Goal: Information Seeking & Learning: Learn about a topic

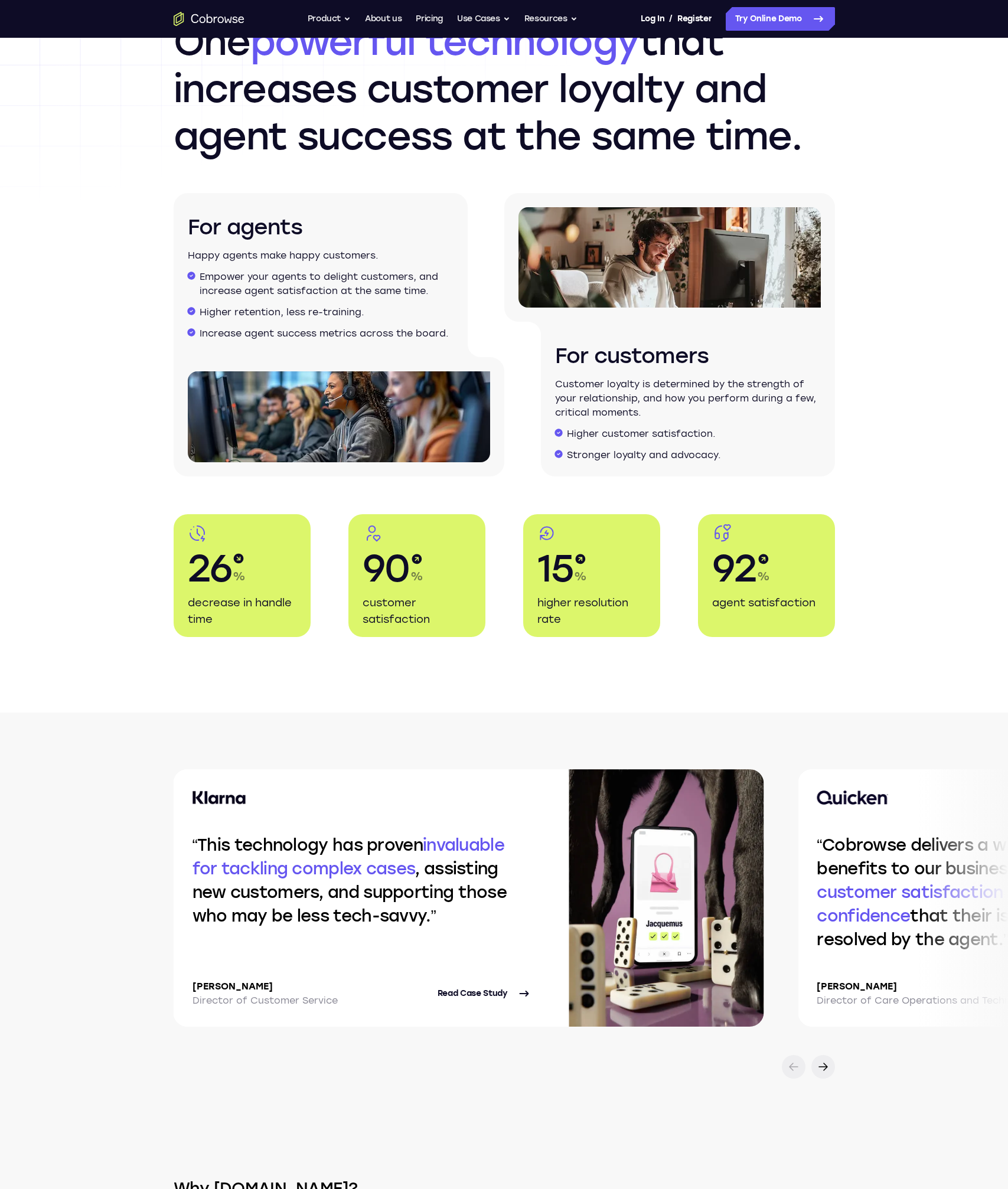
scroll to position [1814, 0]
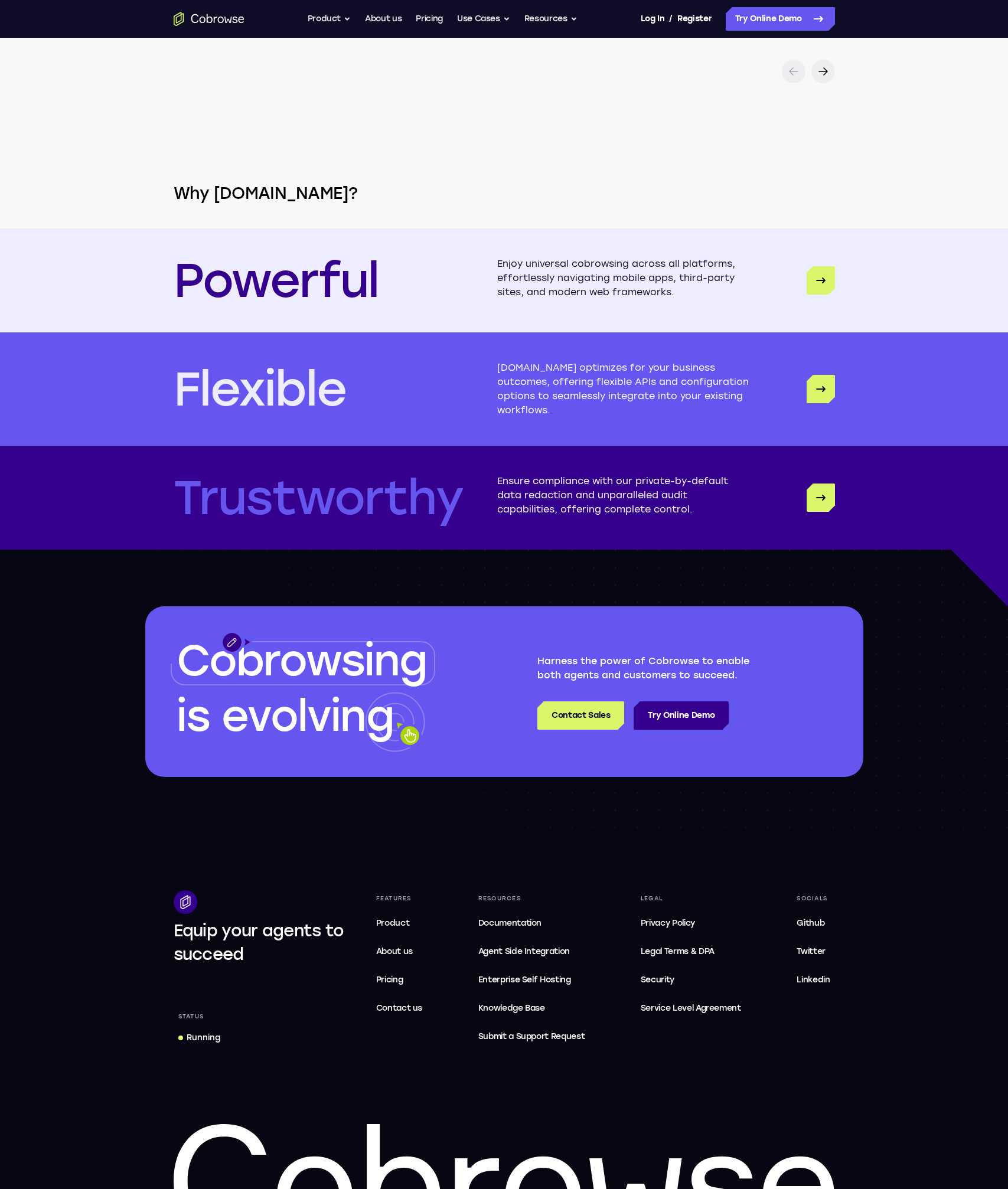
scroll to position [2915, 0]
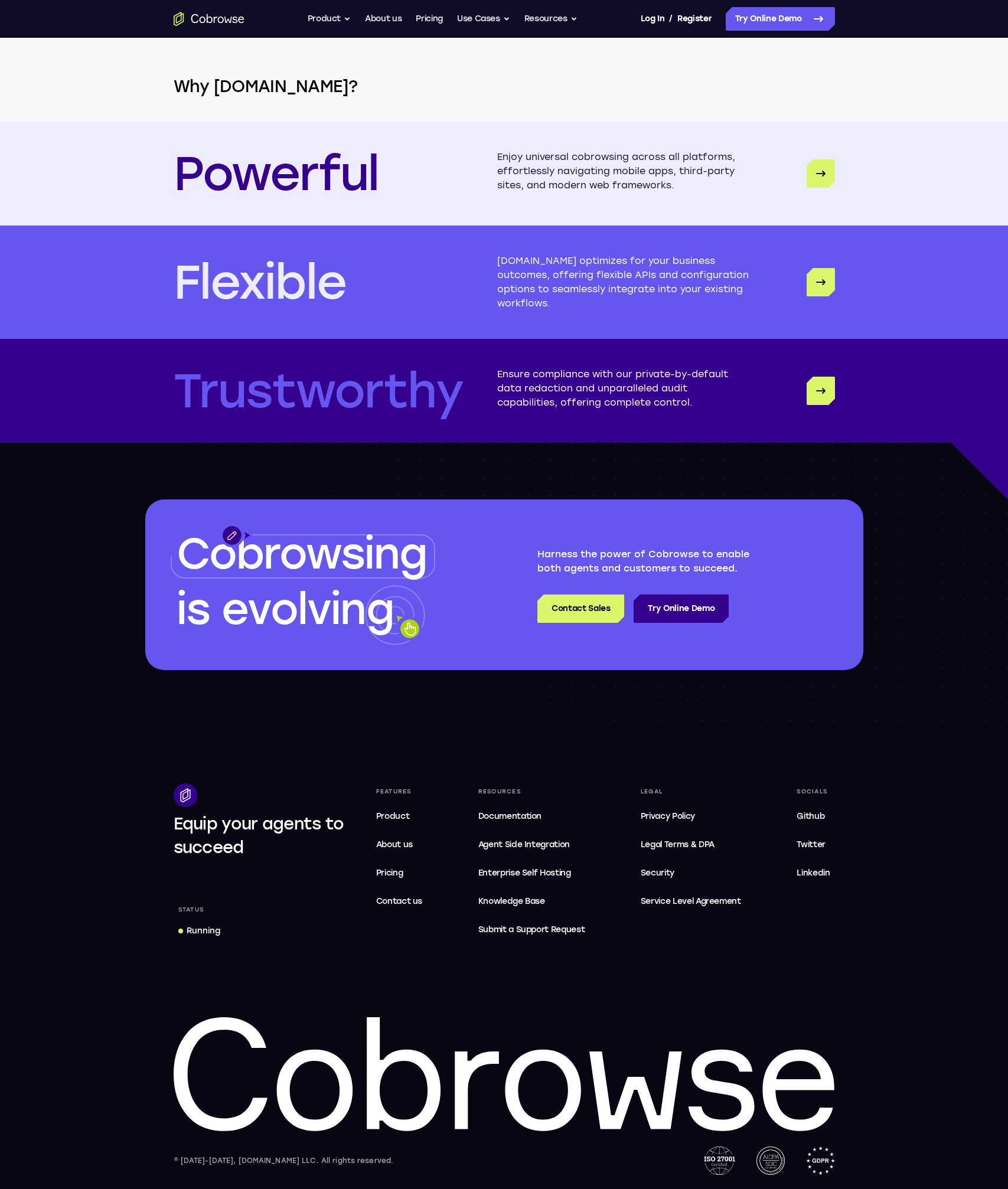
click at [323, 774] on footer "Equip your agents to succeed Status Running Features Product About us Pricing C…" at bounding box center [504, 958] width 1008 height 462
click at [389, 878] on span "Pricing" at bounding box center [389, 872] width 27 height 10
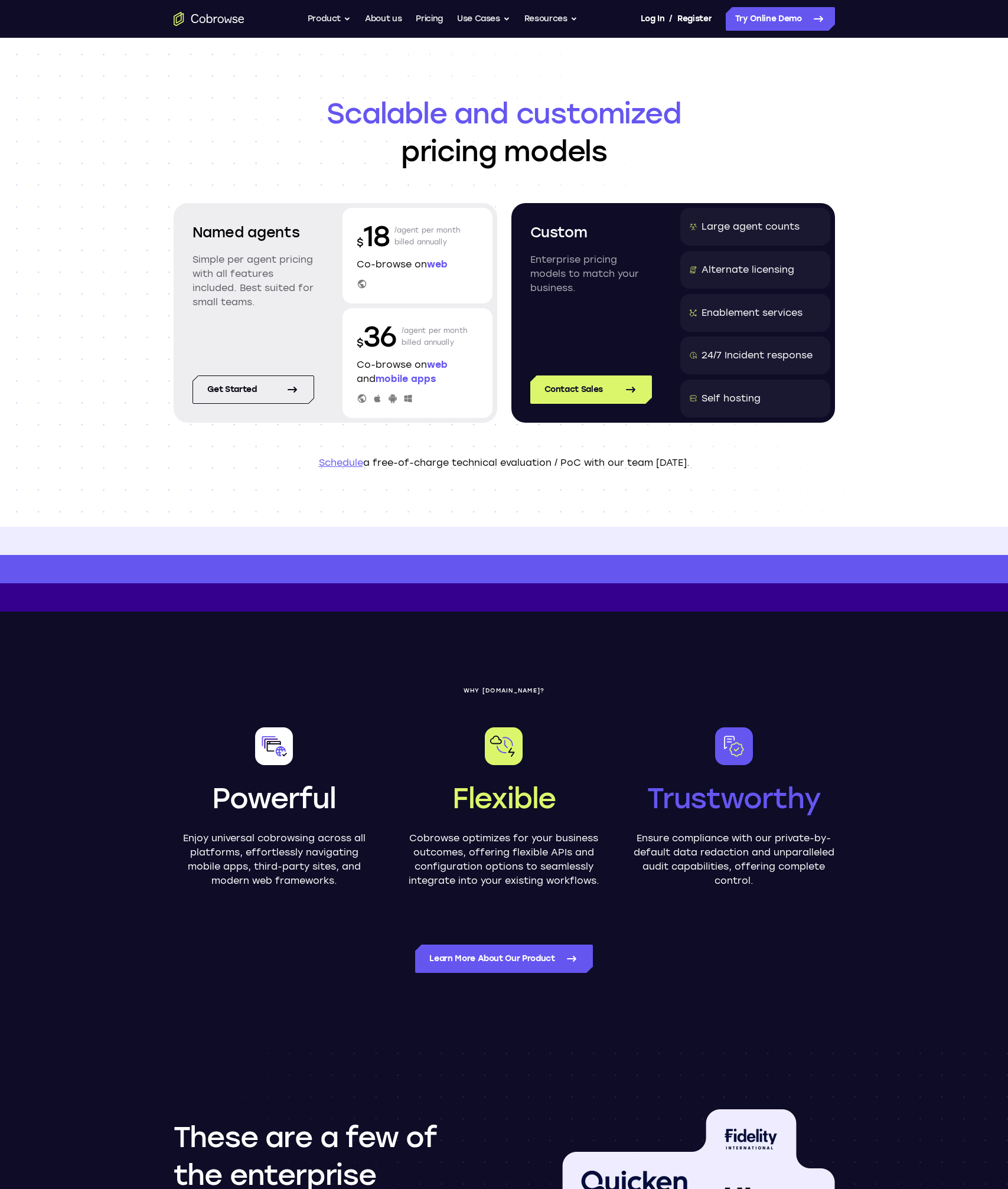
click at [340, 476] on header "Scalable and customized pricing models Named agents Simple per agent pricing wi…" at bounding box center [504, 283] width 756 height 489
